Goal: Transaction & Acquisition: Purchase product/service

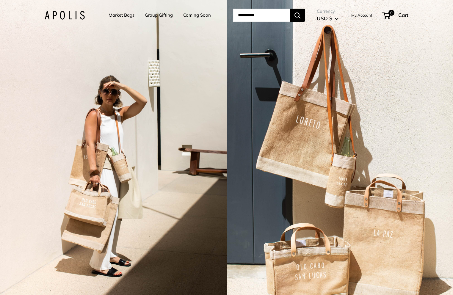
click at [248, 13] on input "Search..." at bounding box center [261, 15] width 57 height 13
type input "**********"
click at [290, 9] on button "Search" at bounding box center [297, 15] width 15 height 13
